Goal: Information Seeking & Learning: Learn about a topic

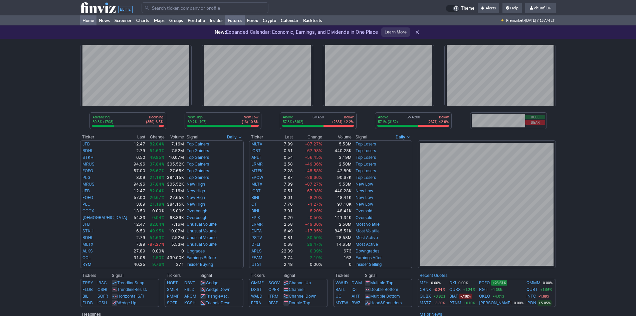
click at [242, 20] on link "Futures" at bounding box center [234, 20] width 19 height 10
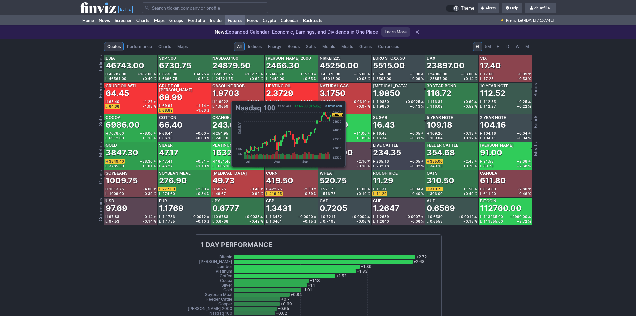
click at [228, 65] on div "24879.50" at bounding box center [231, 65] width 38 height 11
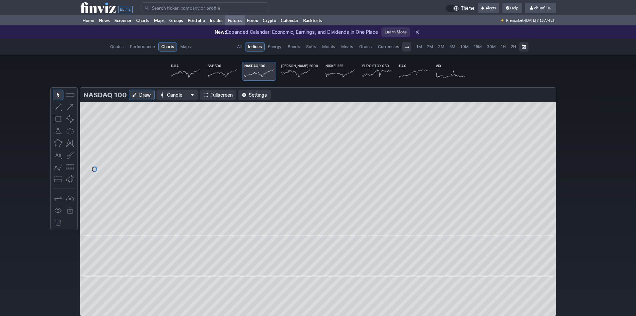
scroll to position [0, 41]
click at [211, 94] on span "Fullscreen" at bounding box center [221, 95] width 22 height 7
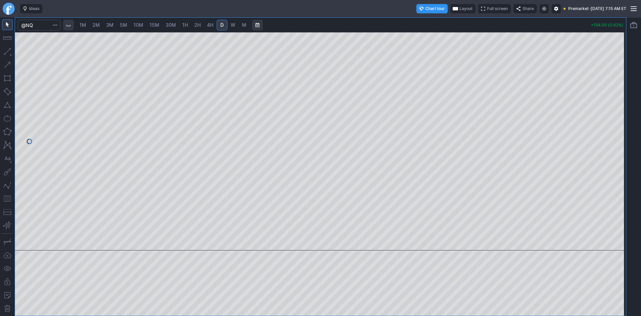
click at [143, 25] on span "10M" at bounding box center [139, 25] width 10 height 6
drag, startPoint x: 621, startPoint y: 75, endPoint x: 614, endPoint y: 136, distance: 60.8
click at [614, 136] on div at bounding box center [619, 139] width 14 height 201
click at [26, 115] on div at bounding box center [320, 141] width 611 height 218
drag, startPoint x: 7, startPoint y: 200, endPoint x: 14, endPoint y: 197, distance: 7.9
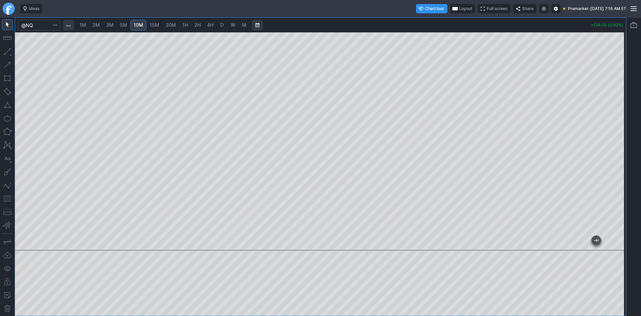
click at [7, 200] on button "button" at bounding box center [7, 198] width 11 height 11
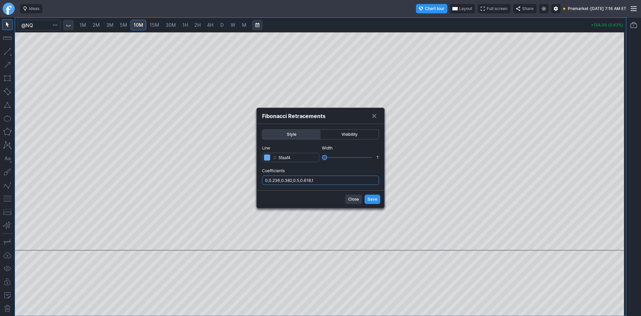
click at [342, 179] on input "0,0.236,0.382,0.5,0.618,1" at bounding box center [320, 179] width 117 height 9
type input "0,0.236,0.382,0.5,0.618,1,.786"
click at [369, 199] on span "Save" at bounding box center [373, 199] width 10 height 7
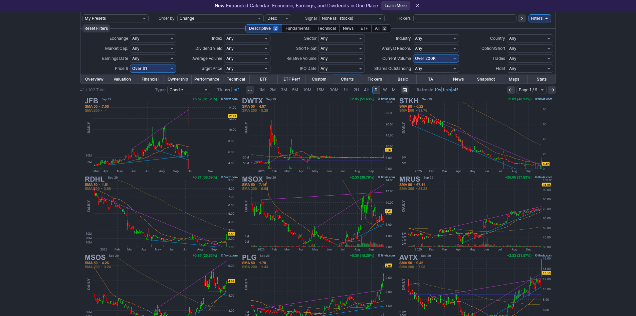
scroll to position [67, 0]
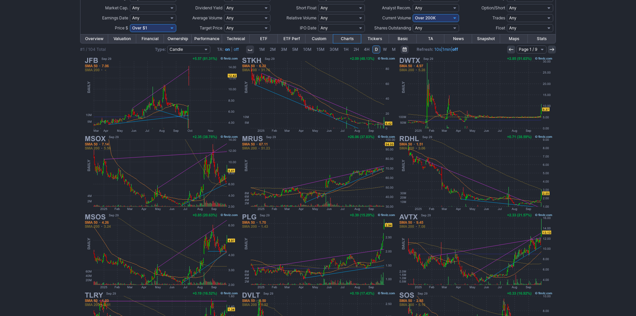
scroll to position [67, 0]
click at [489, 99] on img at bounding box center [475, 94] width 156 height 78
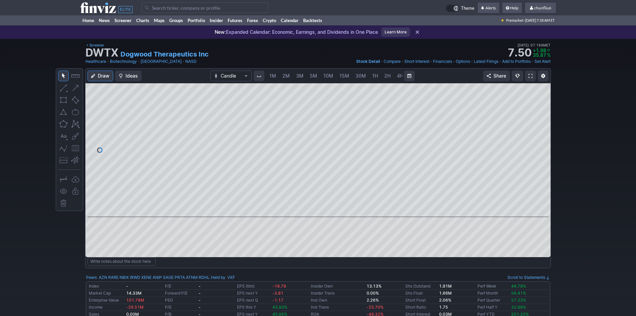
scroll to position [0, 36]
click at [536, 112] on div at bounding box center [317, 150] width 465 height 134
click at [533, 75] on link at bounding box center [530, 75] width 11 height 11
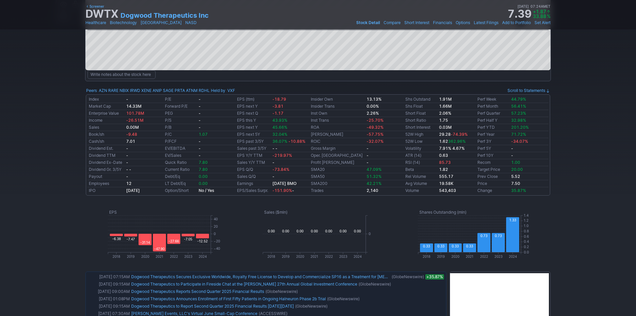
scroll to position [200, 0]
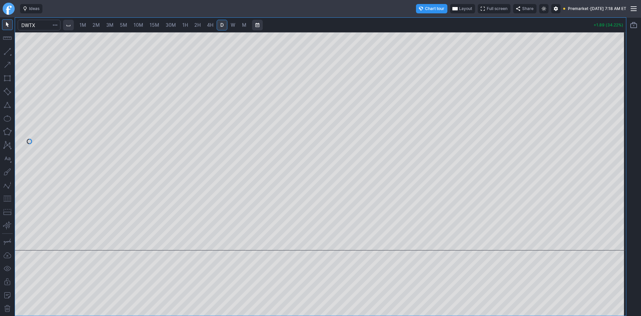
click at [86, 25] on span "1M" at bounding box center [82, 25] width 7 height 6
drag, startPoint x: 620, startPoint y: 91, endPoint x: 620, endPoint y: 128, distance: 36.4
click at [620, 128] on div at bounding box center [619, 139] width 14 height 201
click at [459, 7] on span "Layout" at bounding box center [465, 8] width 13 height 7
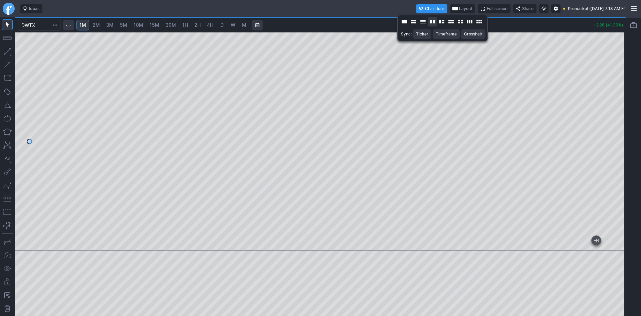
click at [430, 21] on button "Layout" at bounding box center [432, 21] width 9 height 9
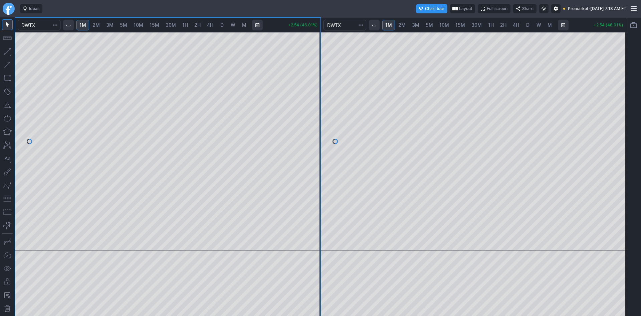
click at [479, 23] on span "30M" at bounding box center [477, 25] width 10 height 6
click at [608, 124] on div at bounding box center [474, 141] width 306 height 218
click at [400, 23] on span "2M" at bounding box center [401, 25] width 7 height 6
click at [394, 24] on link "1M" at bounding box center [388, 25] width 13 height 11
click at [476, 25] on span "30M" at bounding box center [477, 25] width 10 height 6
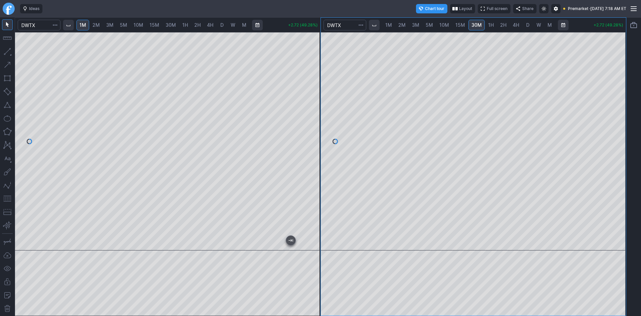
click at [500, 25] on span "2H" at bounding box center [503, 25] width 6 height 6
click at [608, 139] on div at bounding box center [474, 141] width 306 height 218
click at [526, 26] on span "D" at bounding box center [527, 25] width 3 height 6
click at [609, 110] on div at bounding box center [474, 141] width 306 height 218
drag, startPoint x: 6, startPoint y: 198, endPoint x: 17, endPoint y: 194, distance: 11.4
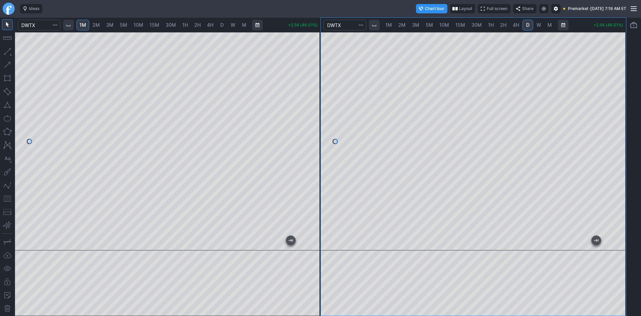
click at [9, 196] on button "button" at bounding box center [7, 198] width 11 height 11
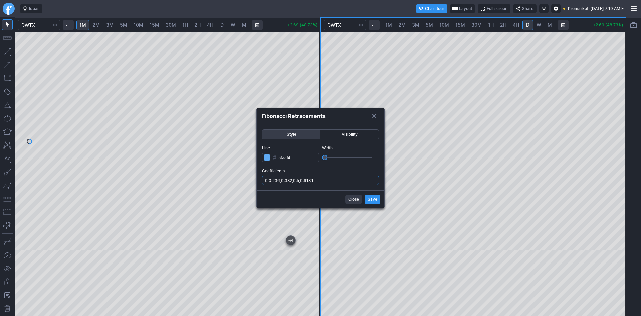
click at [339, 179] on input "0,0.236,0.382,0.5,0.618,1" at bounding box center [320, 179] width 117 height 9
type input "0,0.236,0.382,0.5,0.618,1,.786"
click at [372, 197] on span "Save" at bounding box center [373, 199] width 10 height 7
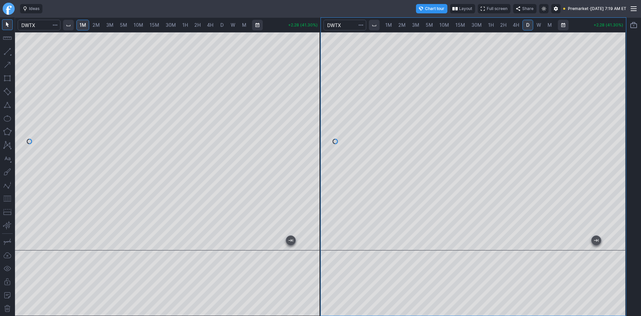
drag, startPoint x: 613, startPoint y: 116, endPoint x: 614, endPoint y: 124, distance: 7.7
click at [614, 124] on div at bounding box center [619, 139] width 14 height 201
drag, startPoint x: 620, startPoint y: 181, endPoint x: 613, endPoint y: 193, distance: 13.6
click at [620, 189] on div at bounding box center [619, 139] width 14 height 201
drag, startPoint x: 314, startPoint y: 125, endPoint x: 310, endPoint y: 147, distance: 22.3
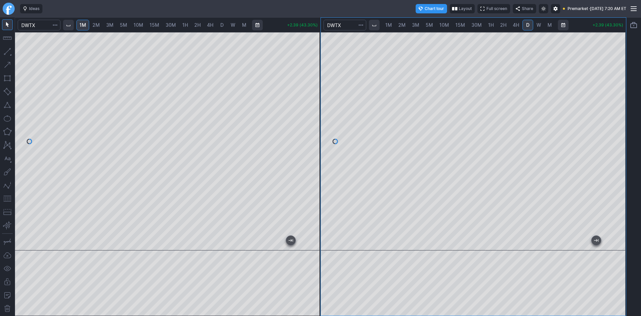
click at [310, 147] on div at bounding box center [314, 139] width 14 height 201
drag, startPoint x: 6, startPoint y: 196, endPoint x: 9, endPoint y: 195, distance: 3.5
click at [7, 196] on button "button" at bounding box center [7, 198] width 11 height 11
drag, startPoint x: 312, startPoint y: 132, endPoint x: 308, endPoint y: 146, distance: 14.8
click at [308, 146] on div at bounding box center [314, 139] width 14 height 201
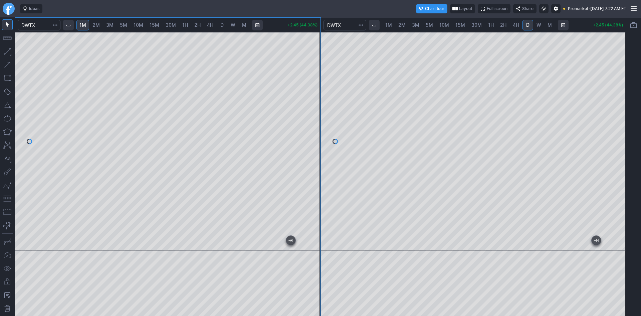
drag, startPoint x: 311, startPoint y: 100, endPoint x: 312, endPoint y: 111, distance: 10.7
click at [312, 111] on div at bounding box center [314, 139] width 14 height 201
drag, startPoint x: 316, startPoint y: 107, endPoint x: 317, endPoint y: 100, distance: 6.4
click at [317, 100] on div at bounding box center [314, 139] width 14 height 201
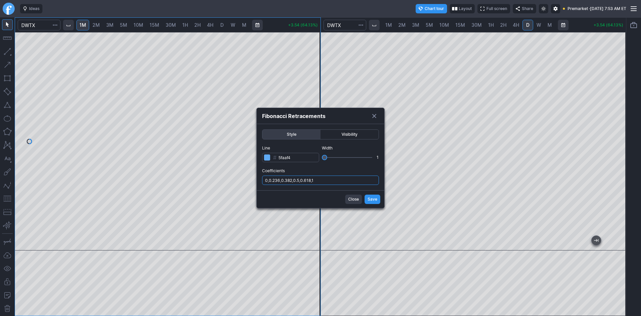
click at [333, 178] on input "0,0.236,0.382,0.5,0.618,1" at bounding box center [320, 179] width 117 height 9
type input "0,0.236,0.382,0.5,0.618,1,.786"
click at [366, 195] on button "Save" at bounding box center [373, 198] width 16 height 9
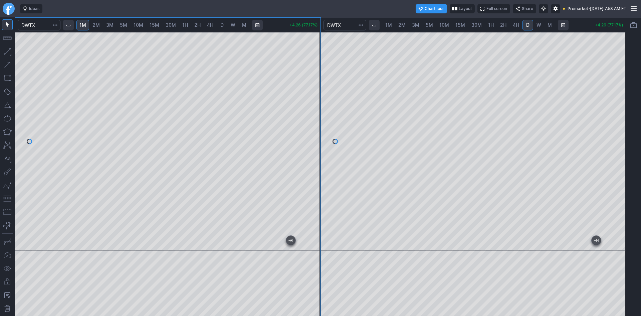
drag, startPoint x: 311, startPoint y: 148, endPoint x: 311, endPoint y: 133, distance: 15.0
click at [311, 133] on div at bounding box center [314, 139] width 14 height 201
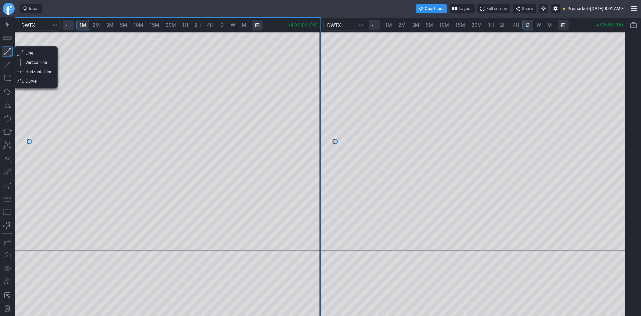
click at [6, 51] on button "button" at bounding box center [7, 51] width 11 height 11
click at [29, 69] on span "Horizontal line" at bounding box center [38, 71] width 27 height 7
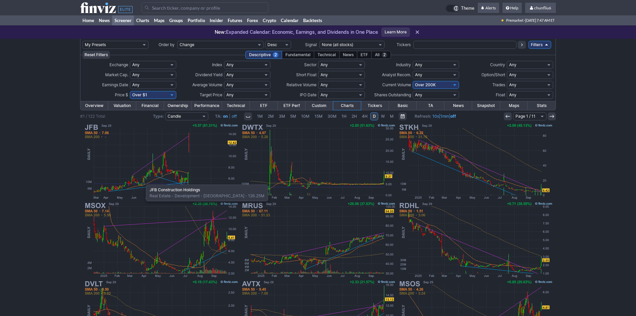
click at [143, 181] on img at bounding box center [161, 161] width 156 height 78
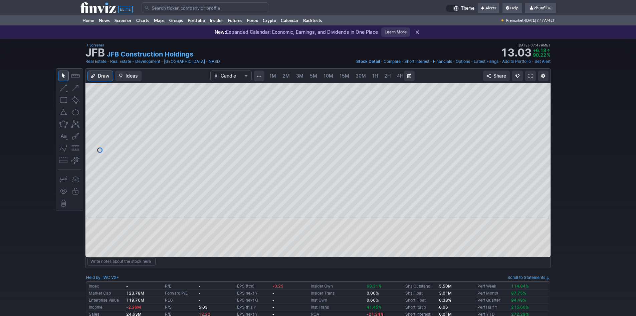
scroll to position [0, 36]
drag, startPoint x: 540, startPoint y: 119, endPoint x: 542, endPoint y: 141, distance: 22.5
click at [542, 141] on div at bounding box center [544, 148] width 14 height 117
click at [74, 147] on button "button" at bounding box center [75, 148] width 11 height 11
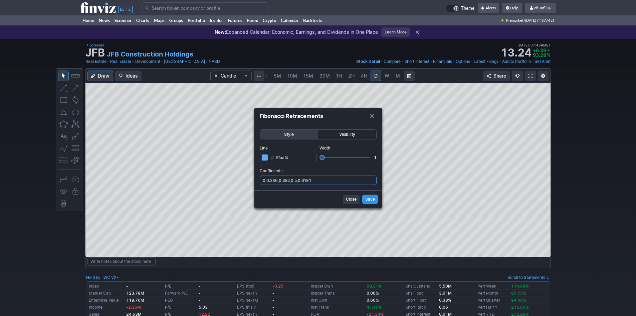
click at [329, 182] on input "0,0.236,0.382,0.5,0.618,1" at bounding box center [318, 179] width 117 height 9
type input "0,0.236,0.382,0.5,0.618,1,.786"
click at [366, 197] on span "Save" at bounding box center [370, 199] width 10 height 7
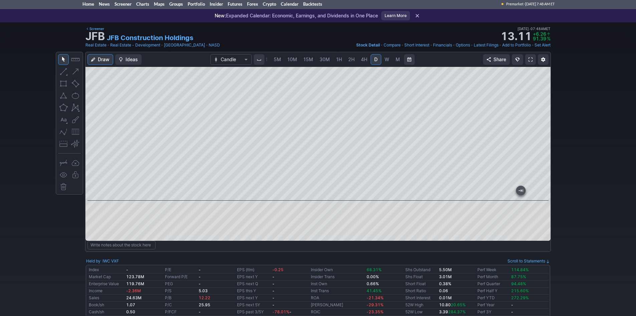
scroll to position [0, 0]
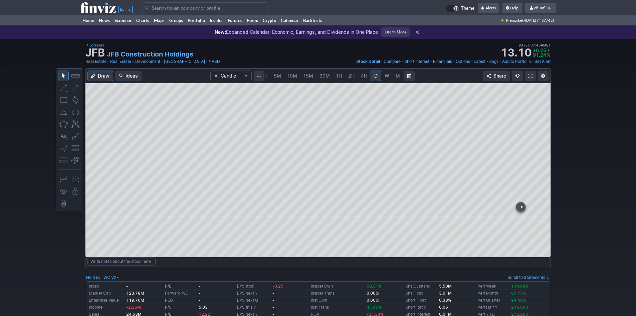
click at [531, 73] on link at bounding box center [530, 75] width 11 height 11
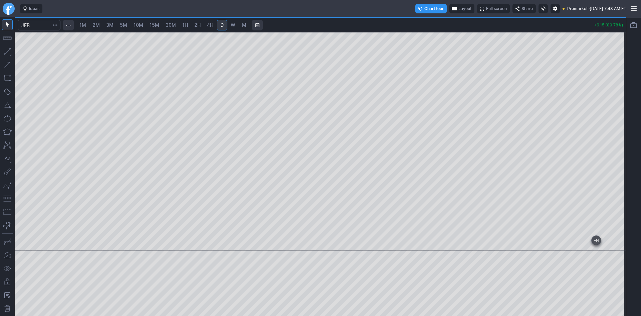
click at [459, 7] on span "Layout" at bounding box center [465, 8] width 13 height 7
click at [429, 23] on button "Layout" at bounding box center [431, 21] width 9 height 9
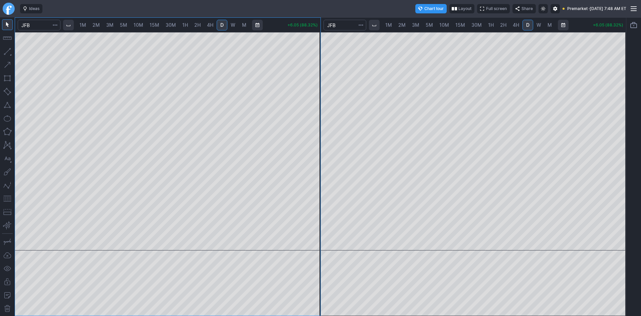
drag, startPoint x: 616, startPoint y: 70, endPoint x: 617, endPoint y: 138, distance: 67.8
click at [617, 138] on div at bounding box center [619, 139] width 14 height 201
drag, startPoint x: 3, startPoint y: 196, endPoint x: 16, endPoint y: 197, distance: 13.4
click at [4, 197] on button "button" at bounding box center [7, 198] width 11 height 11
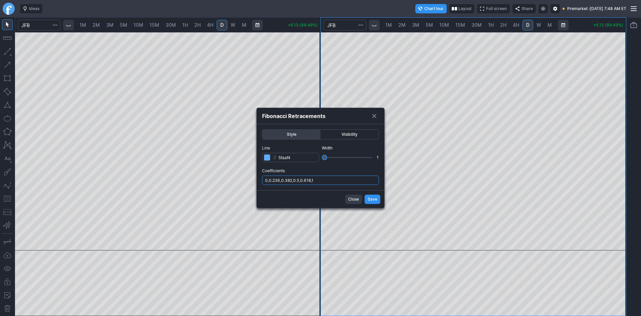
click at [345, 180] on input "0,0.236,0.382,0.5,0.618,1" at bounding box center [320, 179] width 117 height 9
type input "0,0.236,0.382,0.5,0.618,1,.786"
click at [371, 200] on span "Save" at bounding box center [373, 199] width 10 height 7
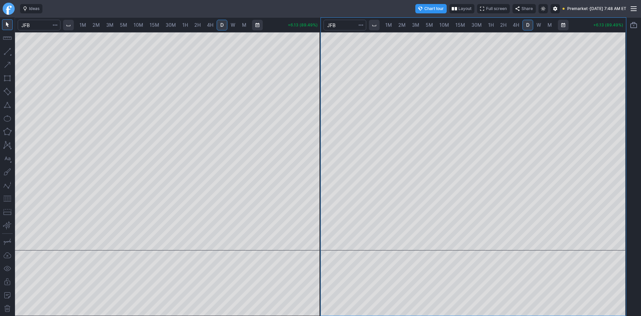
click at [86, 24] on span "1M" at bounding box center [82, 25] width 7 height 6
drag, startPoint x: 317, startPoint y: 106, endPoint x: 318, endPoint y: 127, distance: 20.7
click at [318, 127] on div at bounding box center [314, 139] width 14 height 201
click at [99, 26] on span "2M" at bounding box center [96, 25] width 7 height 6
click at [6, 198] on button "button" at bounding box center [7, 198] width 11 height 11
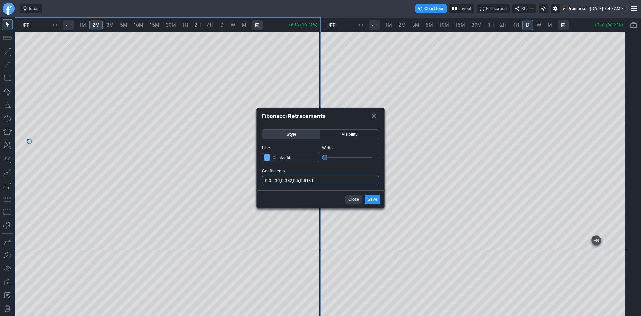
drag, startPoint x: 332, startPoint y: 178, endPoint x: 332, endPoint y: 184, distance: 5.7
click at [332, 181] on input "0,0.236,0.382,0.5,0.618,1" at bounding box center [320, 179] width 117 height 9
type input "0,0.236,0.382,0.5,0.618,1,.786"
click at [375, 196] on span "Save" at bounding box center [373, 199] width 10 height 7
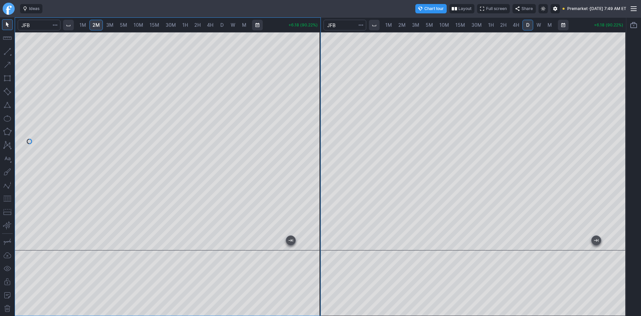
click at [322, 149] on div "1M 2M 3M 5M 10M 15M 30M 1H 2H 4H D W M +6.18 (90.22%) 1M 2M 3M 5M 10M 15M 30M 1…" at bounding box center [321, 166] width 612 height 298
drag, startPoint x: 309, startPoint y: 130, endPoint x: 309, endPoint y: 90, distance: 39.7
click at [309, 90] on div at bounding box center [314, 139] width 14 height 201
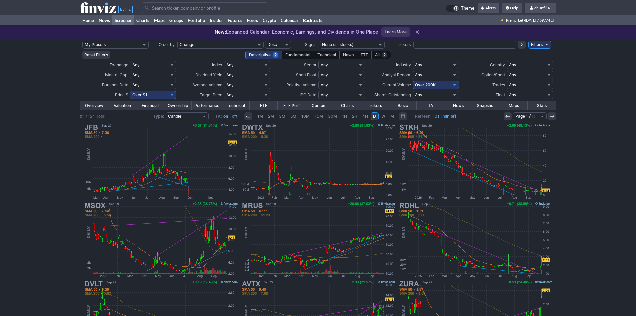
click at [148, 96] on select "Any Under $1 Under $2 Under $3 Under $4 Under $5 Under $7 Under $10 Under $15 U…" at bounding box center [153, 95] width 46 height 8
select select "o10"
click at [130, 91] on select "Any Under $1 Under $2 Under $3 Under $4 Under $5 Under $7 Under $10 Under $15 U…" at bounding box center [153, 95] width 46 height 8
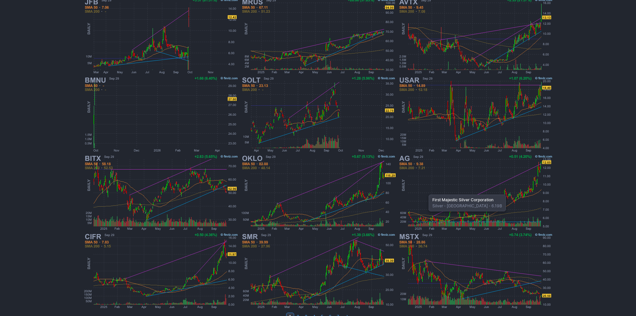
scroll to position [137, 0]
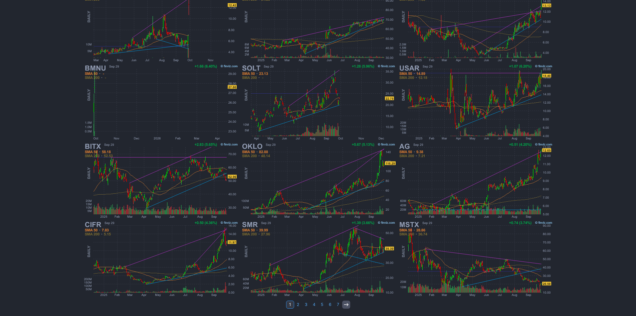
click at [343, 304] on link at bounding box center [346, 304] width 8 height 8
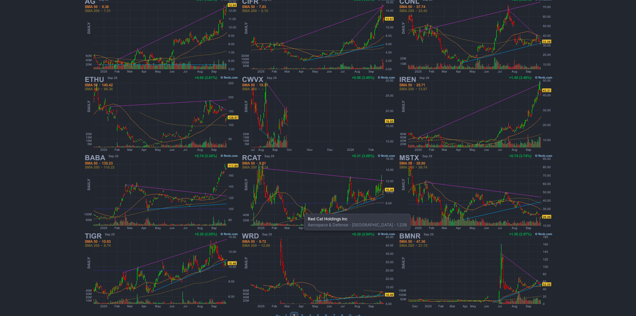
scroll to position [134, 0]
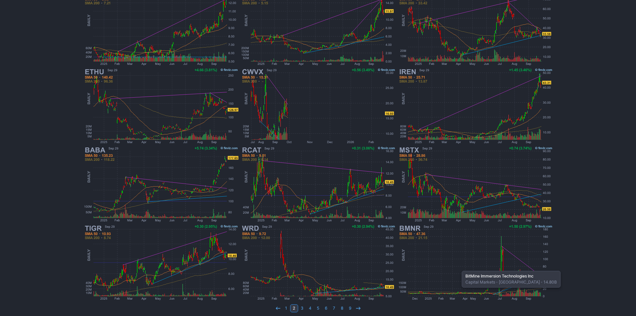
click at [459, 267] on img at bounding box center [475, 262] width 156 height 78
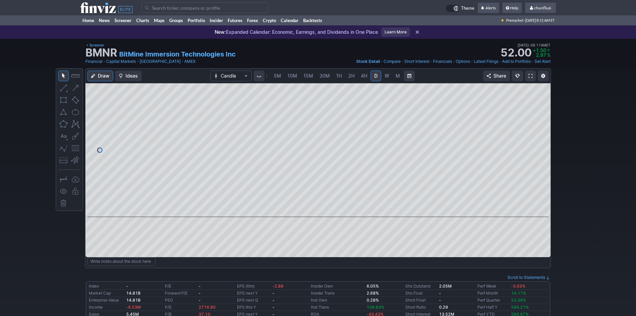
click at [277, 75] on span "5M" at bounding box center [277, 76] width 7 height 6
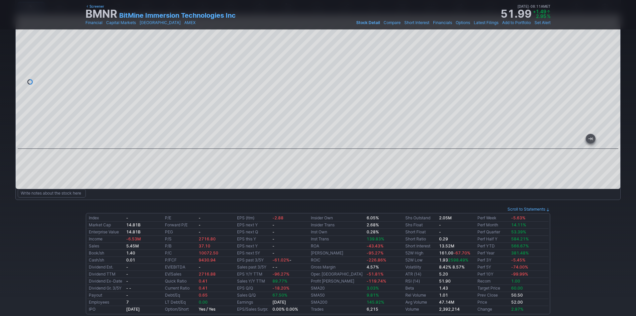
scroll to position [67, 0]
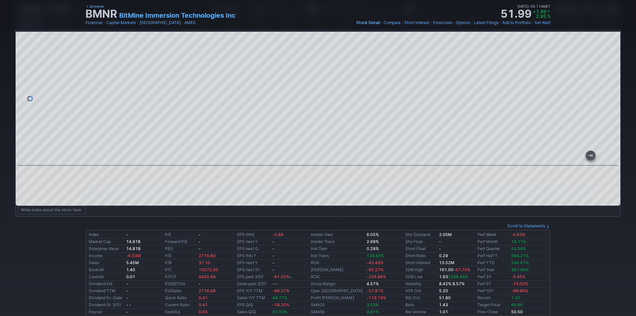
drag, startPoint x: 464, startPoint y: 157, endPoint x: -148, endPoint y: 33, distance: 624.8
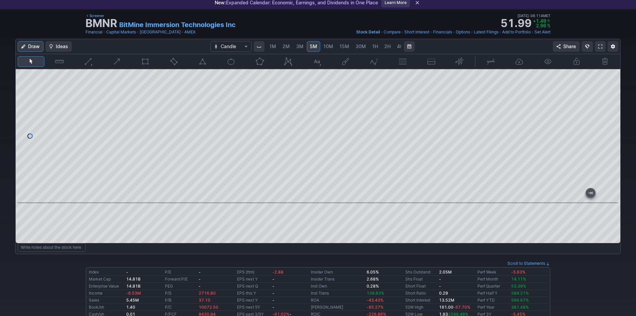
scroll to position [0, 0]
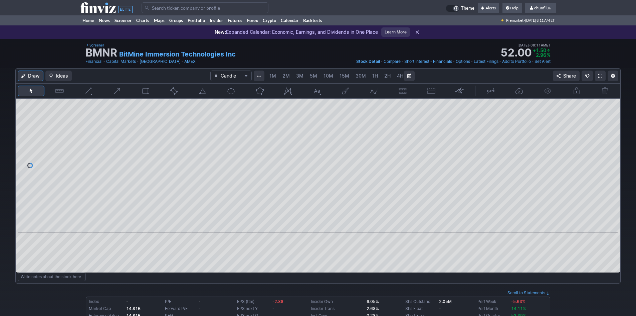
scroll to position [0, 36]
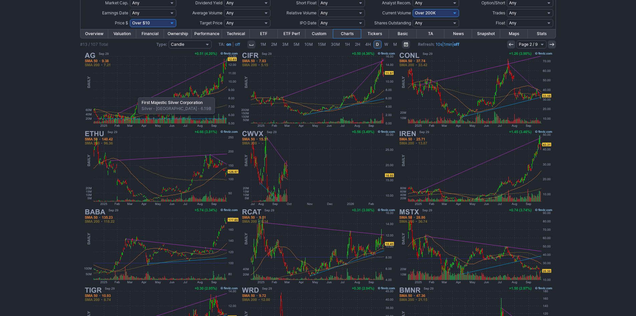
scroll to position [137, 0]
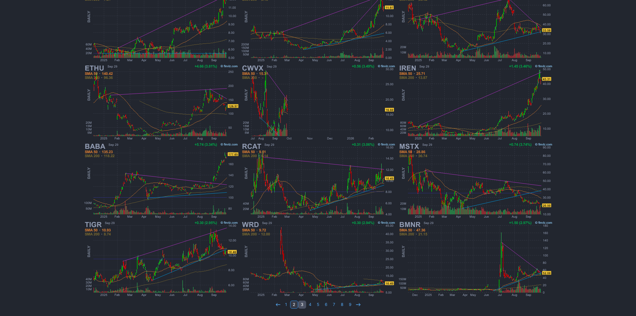
click at [303, 304] on link "3" at bounding box center [302, 304] width 8 height 8
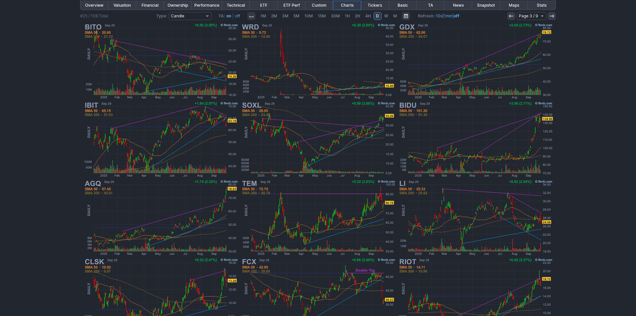
scroll to position [137, 0]
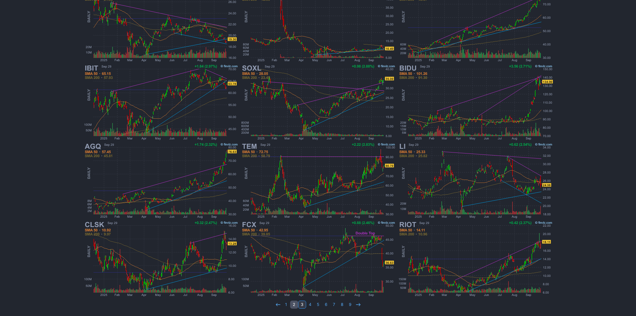
click at [292, 304] on link "2" at bounding box center [294, 304] width 8 height 8
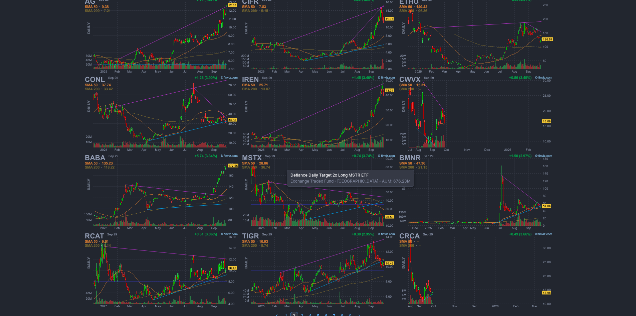
scroll to position [137, 0]
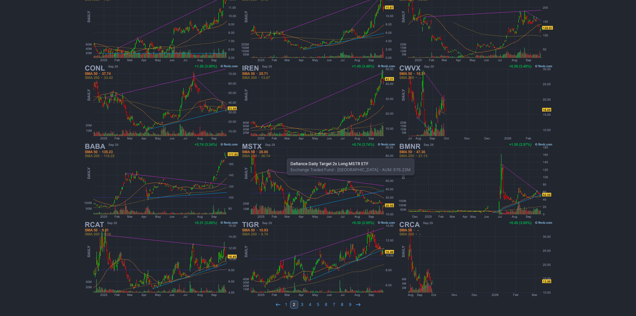
click at [284, 304] on link "1" at bounding box center [286, 304] width 8 height 8
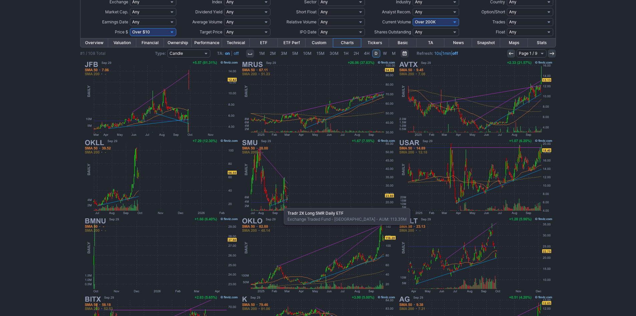
scroll to position [67, 0]
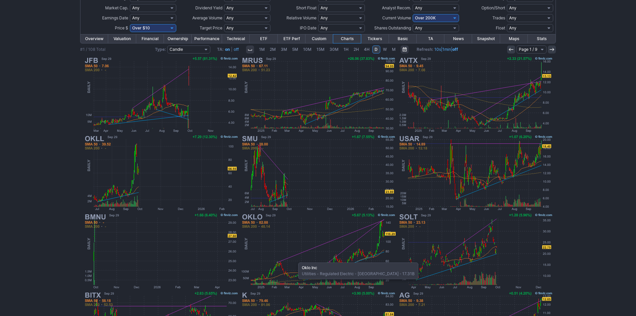
click at [295, 259] on img at bounding box center [318, 251] width 156 height 78
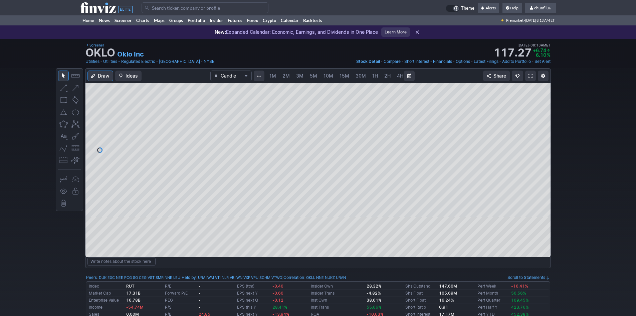
scroll to position [0, 36]
click at [280, 76] on span "5M" at bounding box center [277, 76] width 7 height 6
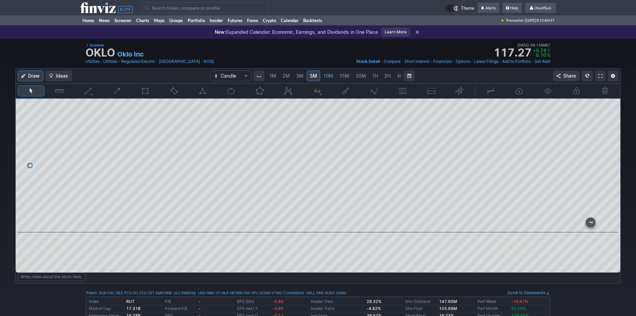
drag, startPoint x: 612, startPoint y: 138, endPoint x: 607, endPoint y: 167, distance: 28.8
click at [609, 165] on div at bounding box center [613, 163] width 14 height 117
click at [541, 7] on span "chunfliu6" at bounding box center [542, 7] width 17 height 5
click at [528, 47] on link "Sign Out" at bounding box center [537, 49] width 37 height 11
